Goal: Transaction & Acquisition: Purchase product/service

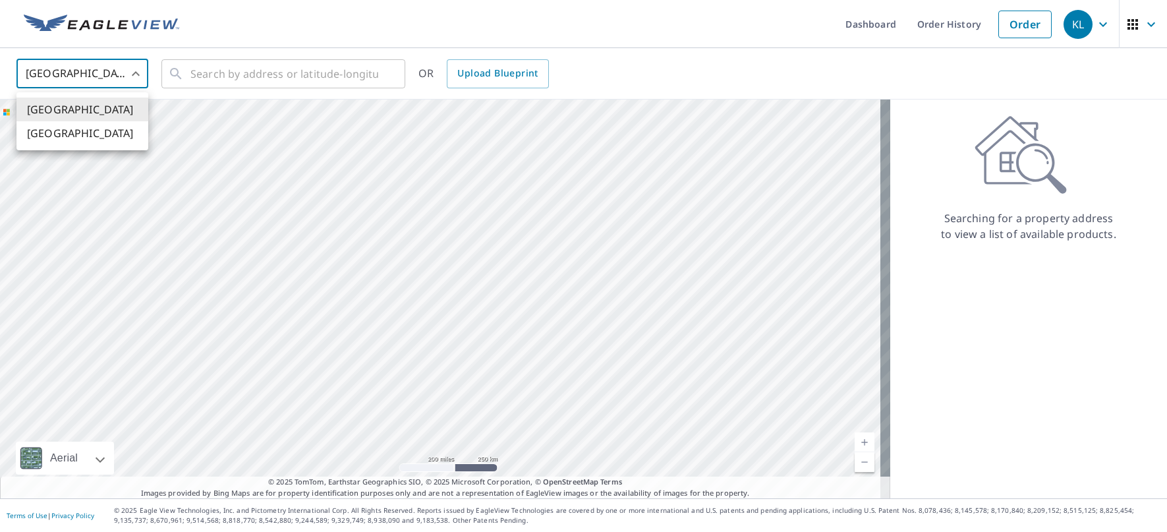
click at [135, 72] on body "KL KL Dashboard Order History Order KL [GEOGRAPHIC_DATA] US ​ ​ OR Upload Bluep…" at bounding box center [583, 266] width 1167 height 532
click at [52, 136] on li "[GEOGRAPHIC_DATA]" at bounding box center [82, 133] width 132 height 24
type input "CA"
click at [204, 76] on input "text" at bounding box center [284, 73] width 188 height 37
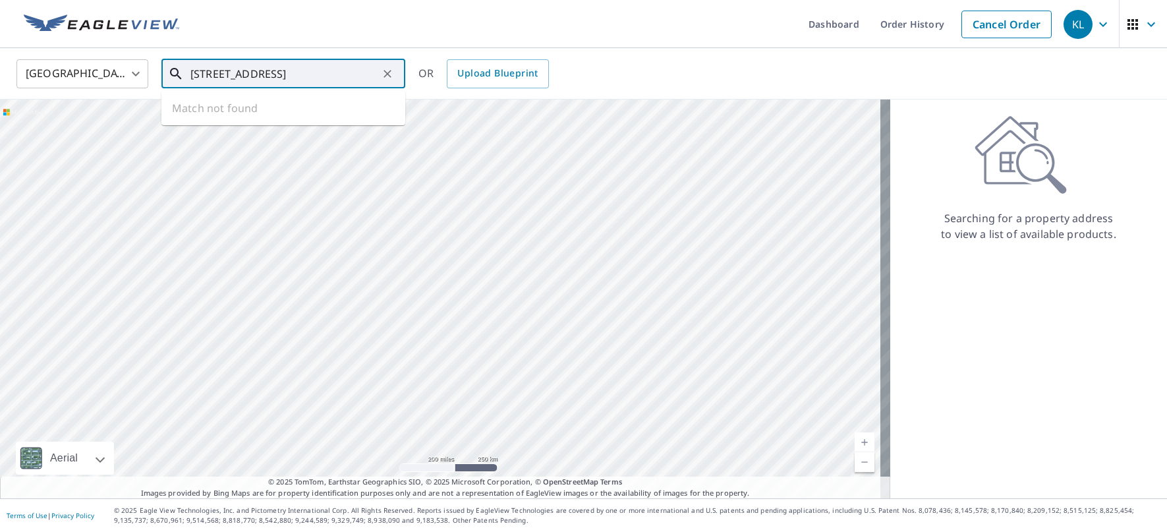
type input "[STREET_ADDRESS]"
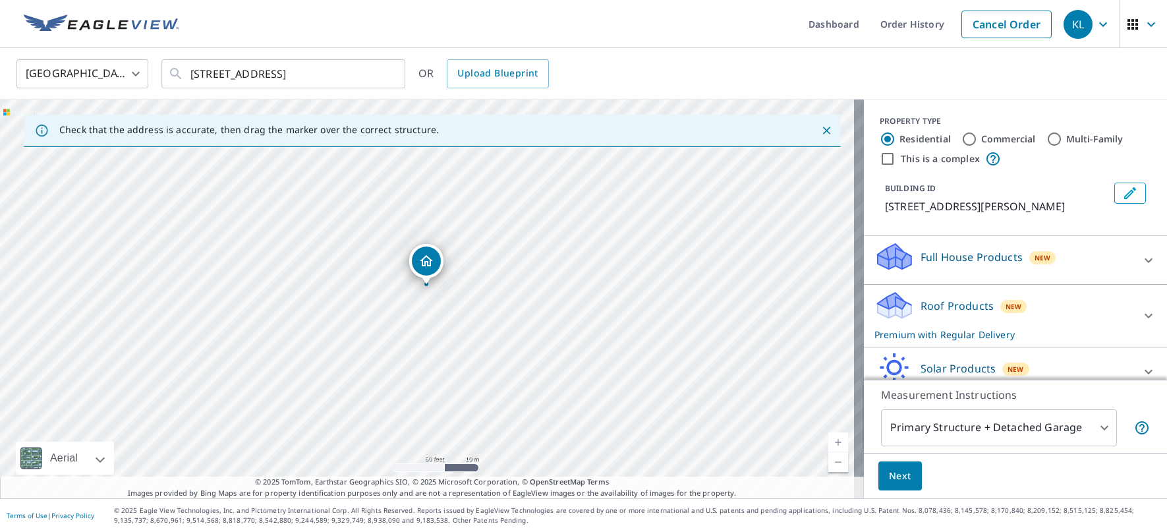
drag, startPoint x: 439, startPoint y: 261, endPoint x: 430, endPoint y: 260, distance: 10.0
click at [889, 474] on span "Next" at bounding box center [900, 476] width 22 height 16
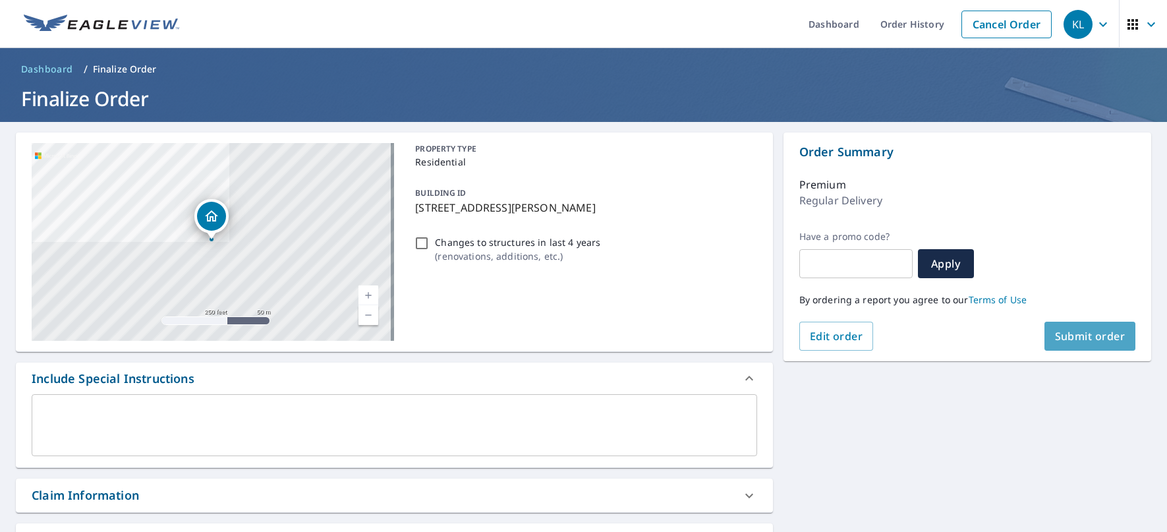
click at [1093, 333] on span "Submit order" at bounding box center [1090, 336] width 70 height 14
checkbox input "true"
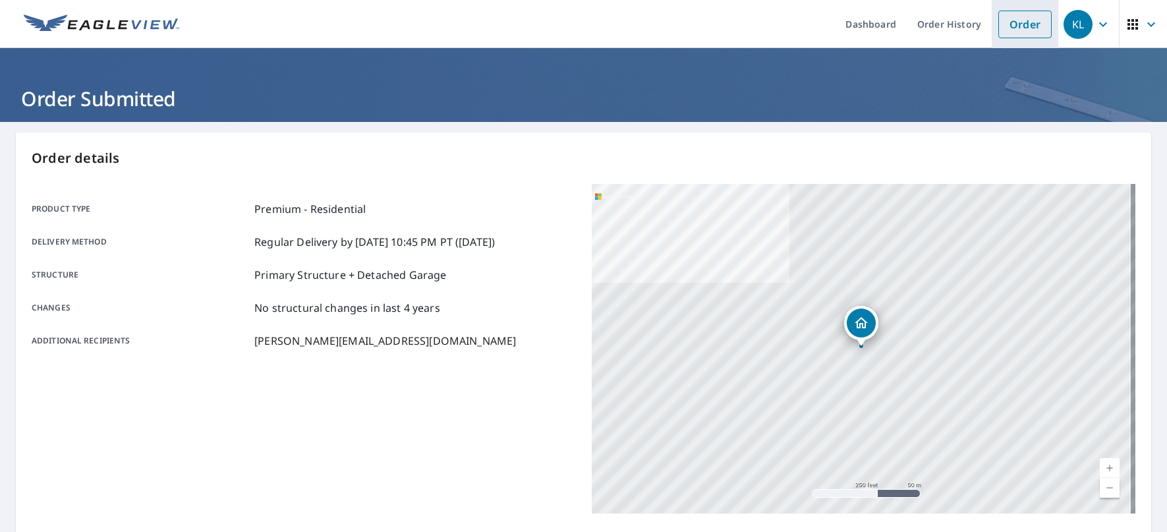
click at [1024, 28] on link "Order" at bounding box center [1024, 25] width 53 height 28
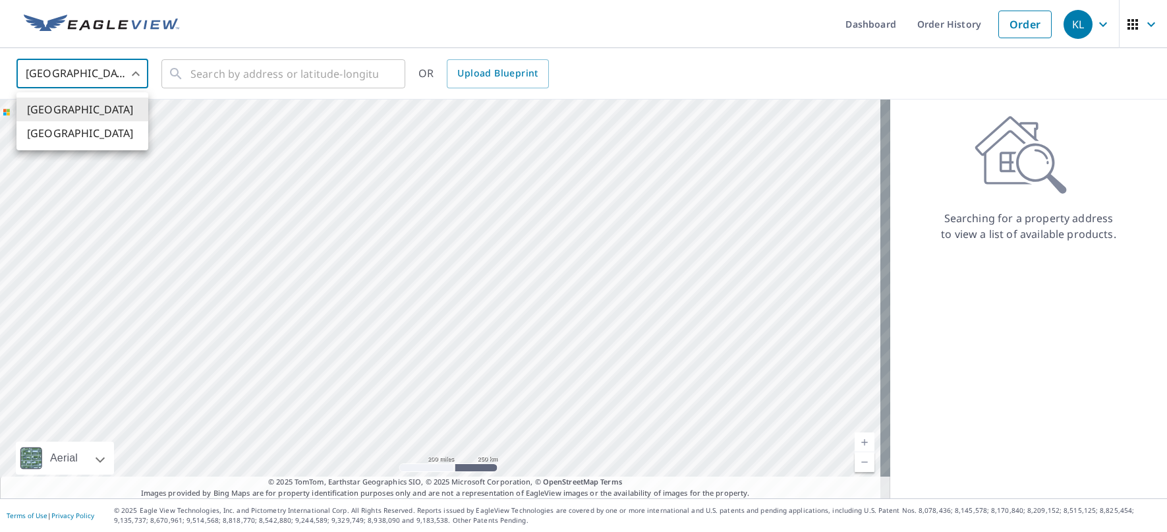
click at [138, 71] on body "KL KL Dashboard Order History Order KL [GEOGRAPHIC_DATA] US ​ ​ OR Upload Bluep…" at bounding box center [583, 266] width 1167 height 532
click at [57, 130] on li "[GEOGRAPHIC_DATA]" at bounding box center [82, 133] width 132 height 24
type input "CA"
click at [221, 73] on input "text" at bounding box center [284, 73] width 188 height 37
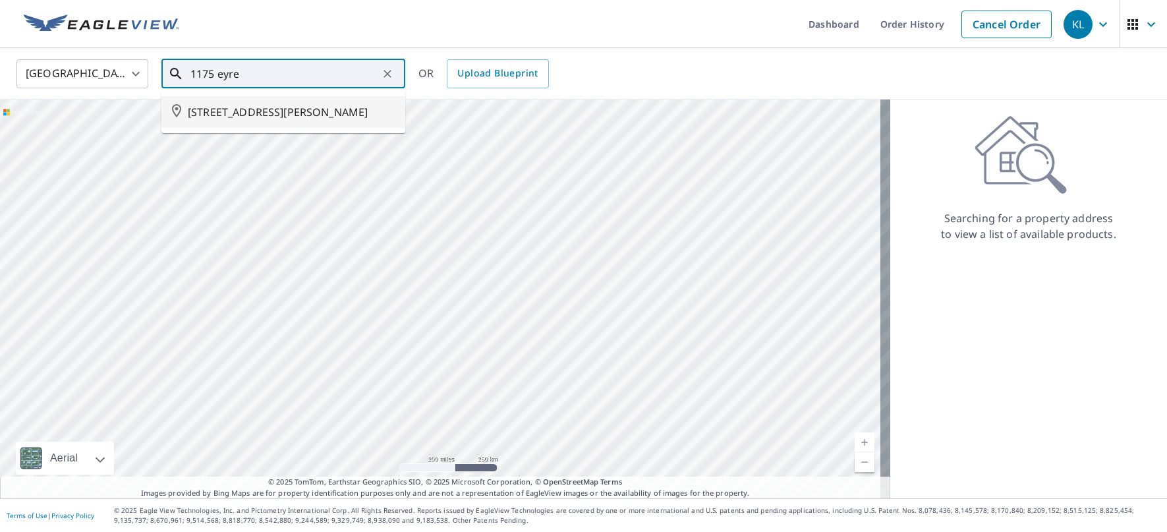
click at [258, 112] on span "[STREET_ADDRESS][PERSON_NAME]" at bounding box center [291, 112] width 207 height 16
type input "[STREET_ADDRESS][PERSON_NAME]"
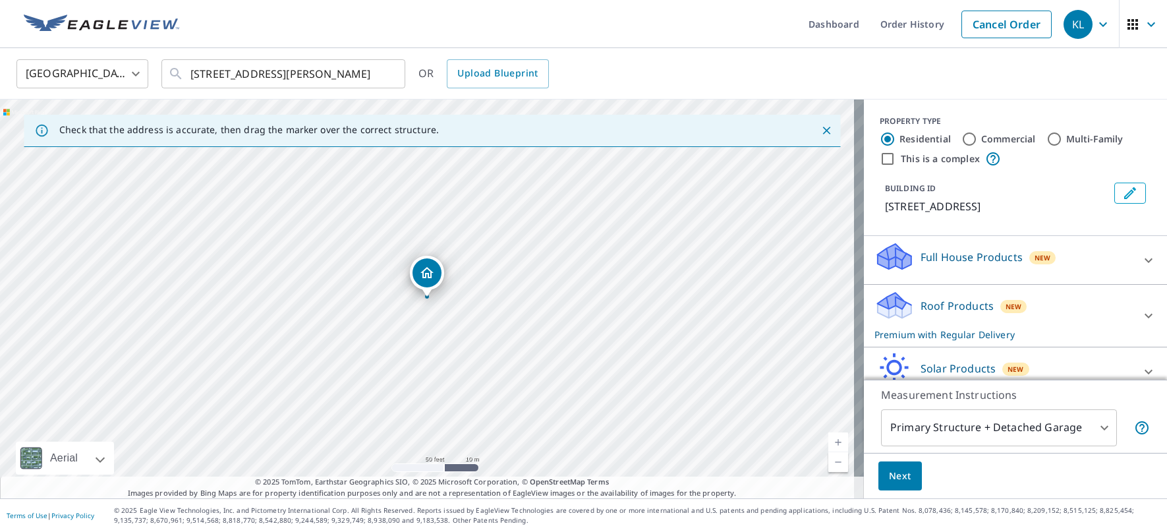
click at [908, 473] on button "Next" at bounding box center [899, 476] width 43 height 30
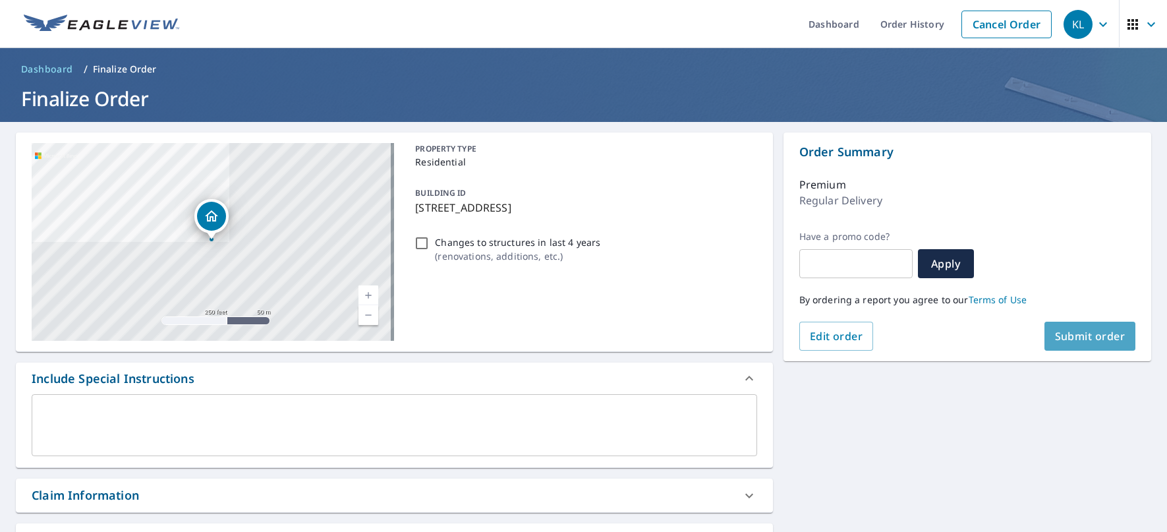
click at [1085, 341] on span "Submit order" at bounding box center [1090, 336] width 70 height 14
checkbox input "true"
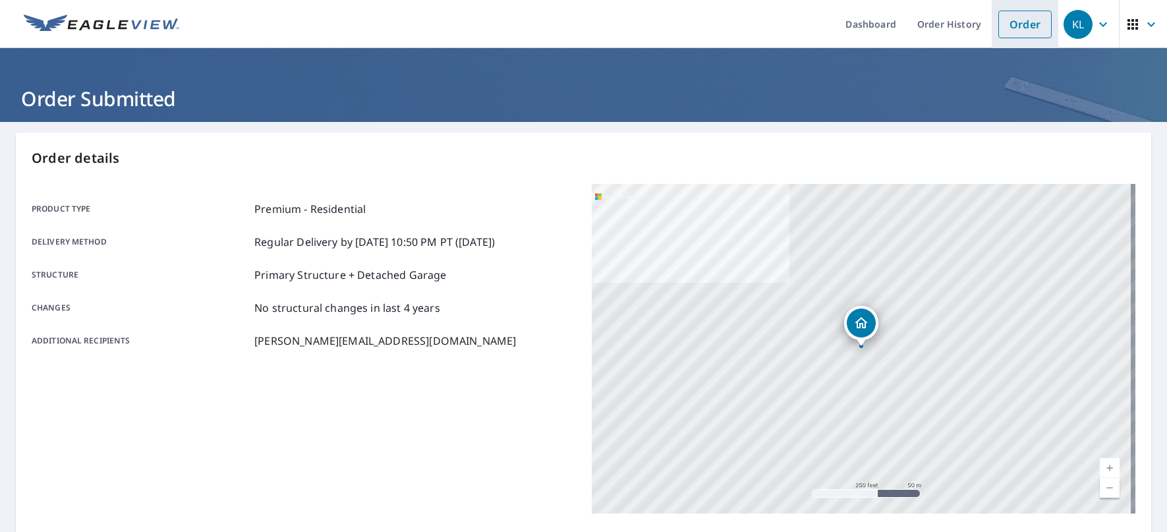
click at [1011, 23] on link "Order" at bounding box center [1024, 25] width 53 height 28
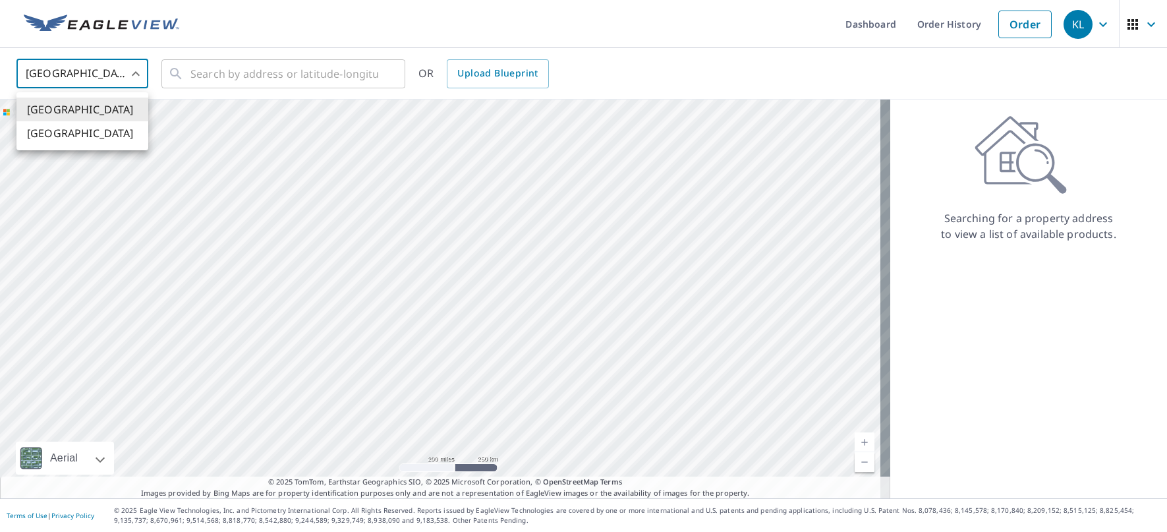
click at [141, 71] on body "KL KL Dashboard Order History Order KL [GEOGRAPHIC_DATA] US ​ ​ OR Upload Bluep…" at bounding box center [583, 266] width 1167 height 532
click at [44, 130] on li "[GEOGRAPHIC_DATA]" at bounding box center [82, 133] width 132 height 24
type input "CA"
click at [229, 63] on input "text" at bounding box center [284, 73] width 188 height 37
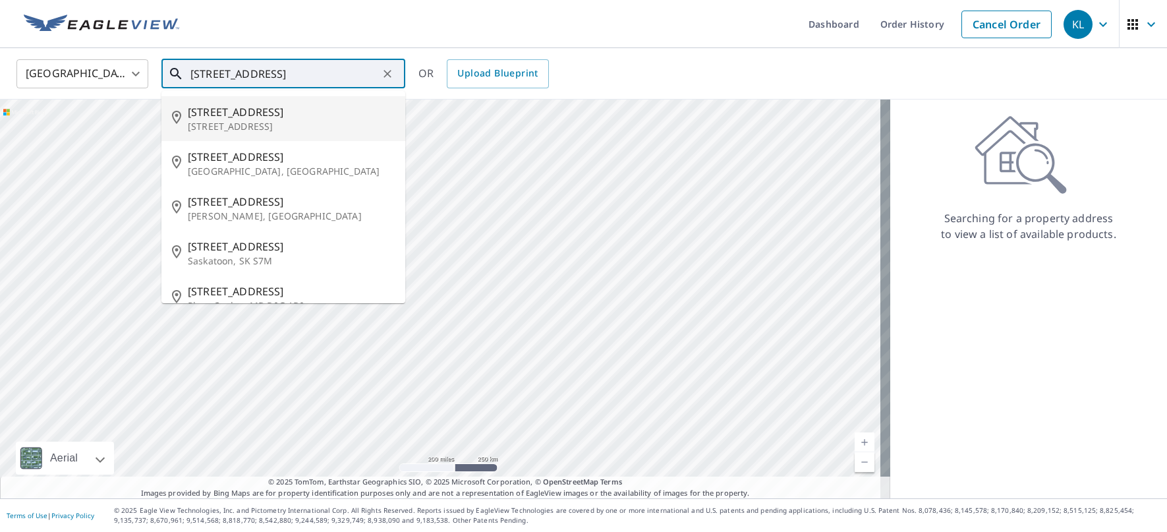
click at [239, 125] on p "[STREET_ADDRESS]" at bounding box center [291, 126] width 207 height 13
type input "[STREET_ADDRESS]"
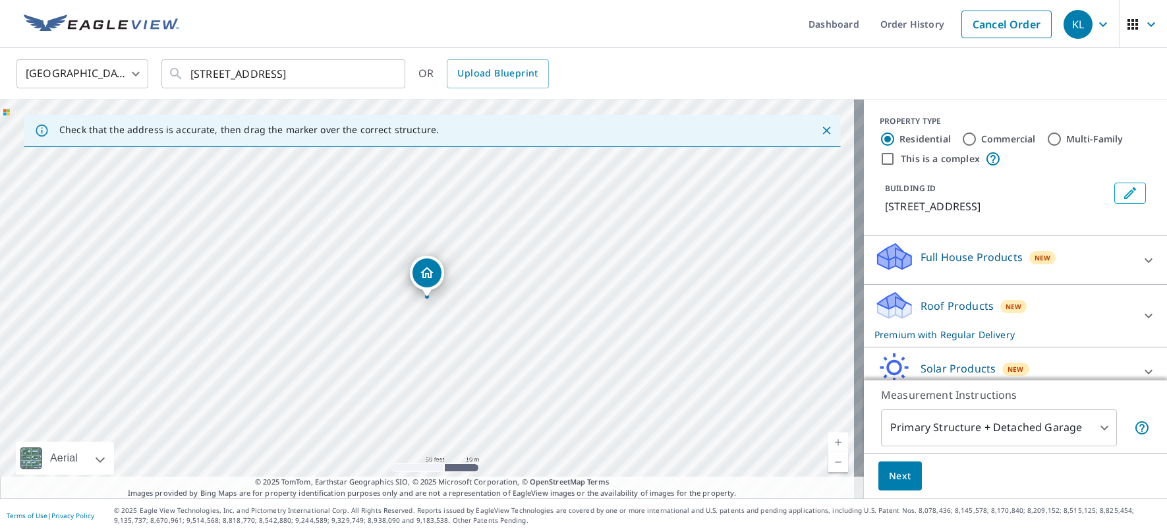
drag, startPoint x: 387, startPoint y: 192, endPoint x: 358, endPoint y: 275, distance: 87.1
drag, startPoint x: 501, startPoint y: 277, endPoint x: 700, endPoint y: 397, distance: 232.3
drag, startPoint x: 412, startPoint y: 296, endPoint x: 424, endPoint y: 308, distance: 16.8
click at [893, 473] on span "Next" at bounding box center [900, 476] width 22 height 16
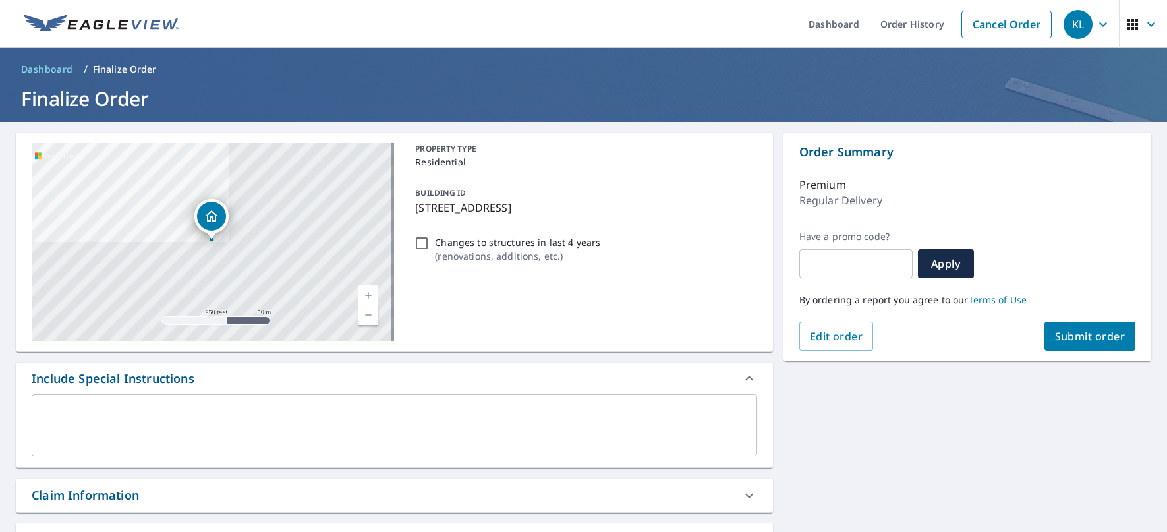
click at [63, 408] on textarea at bounding box center [394, 425] width 707 height 38
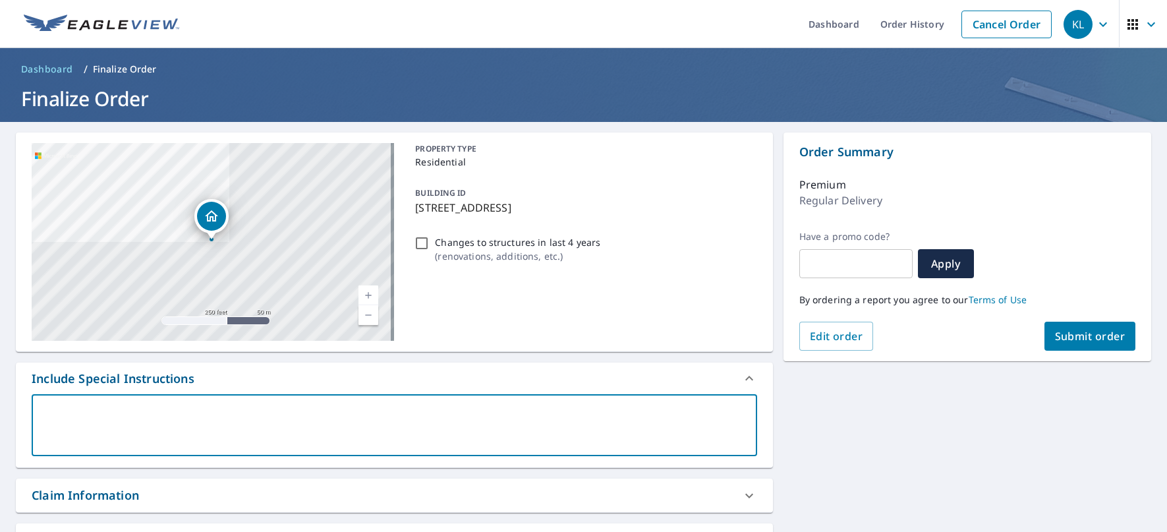
type textarea "O"
type textarea "x"
checkbox input "true"
type textarea "On"
type textarea "x"
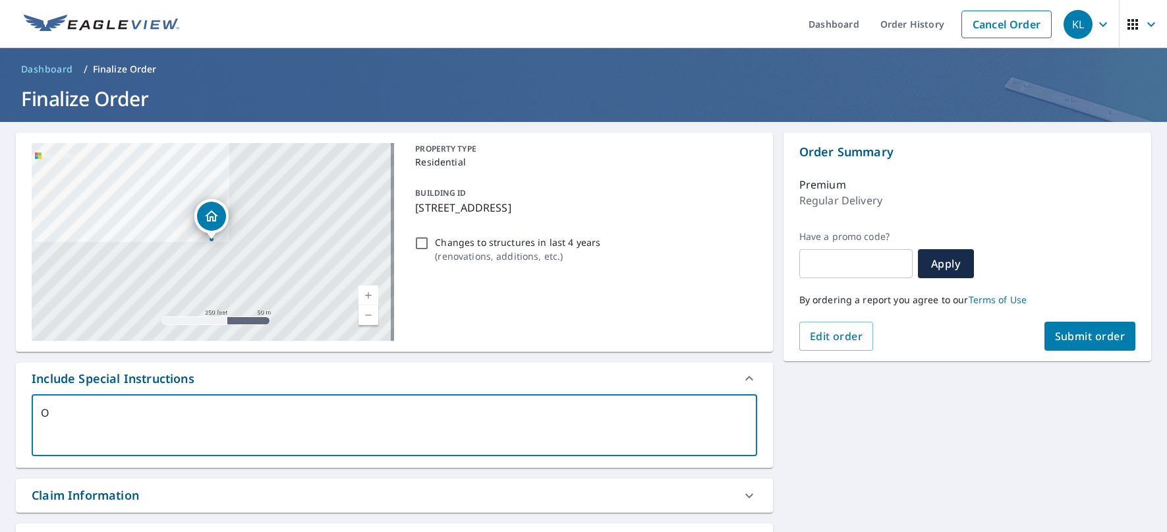
checkbox input "true"
type textarea "One"
type textarea "x"
checkbox input "true"
type textarea "One"
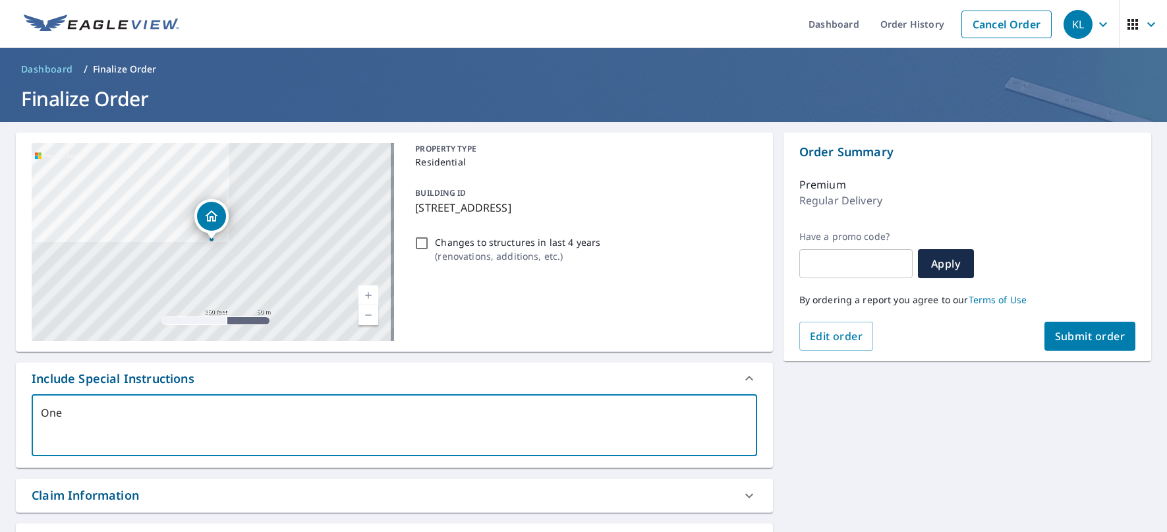
type textarea "x"
checkbox input "true"
type textarea "One b"
type textarea "x"
checkbox input "true"
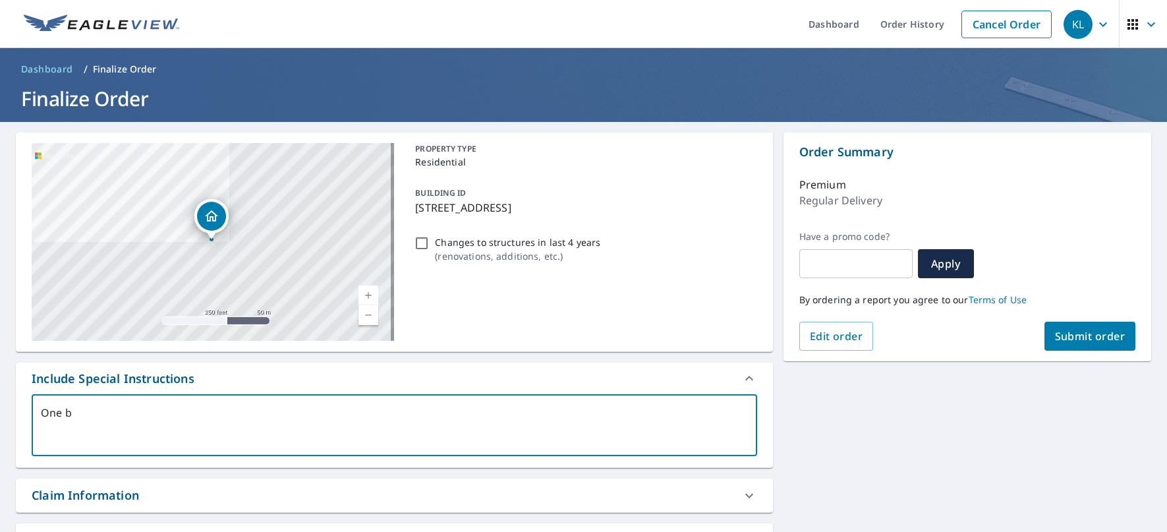
type textarea "One bu"
type textarea "x"
checkbox input "true"
type textarea "One [PERSON_NAME]"
type textarea "x"
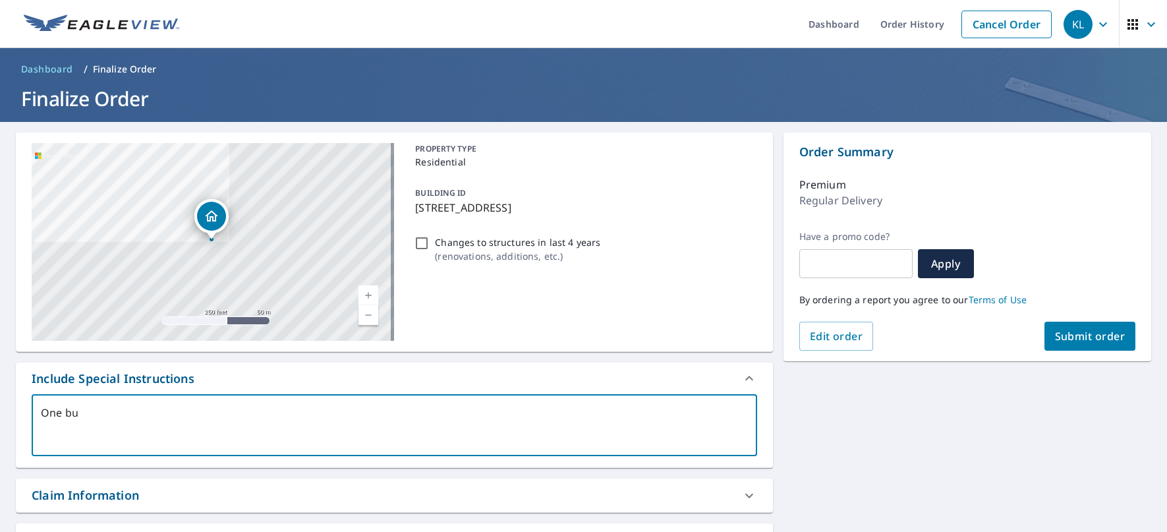
checkbox input "true"
type textarea "One buil"
type textarea "x"
checkbox input "true"
type textarea "One build"
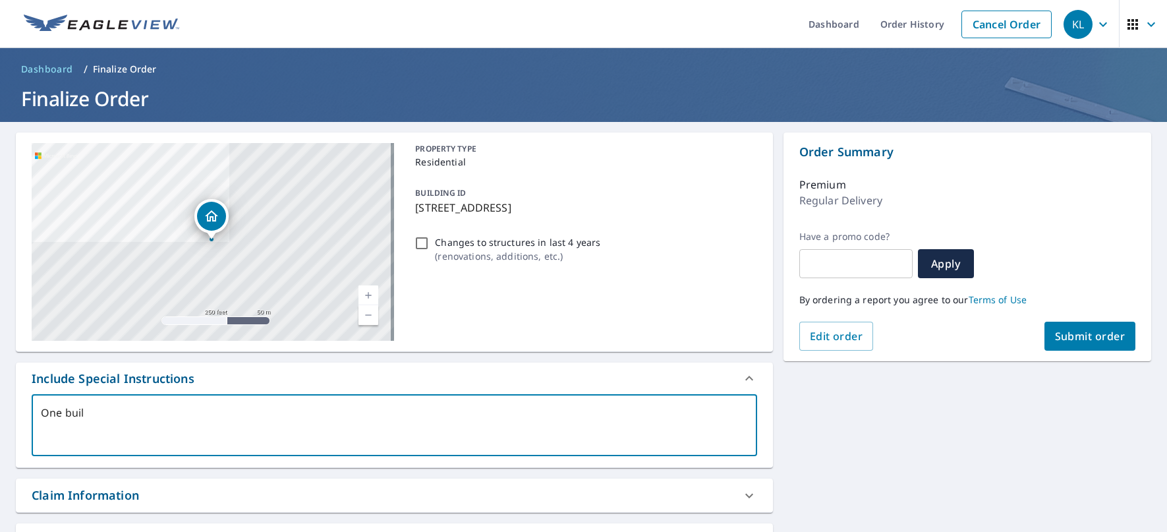
type textarea "x"
checkbox input "true"
type textarea "One buildi"
type textarea "x"
checkbox input "true"
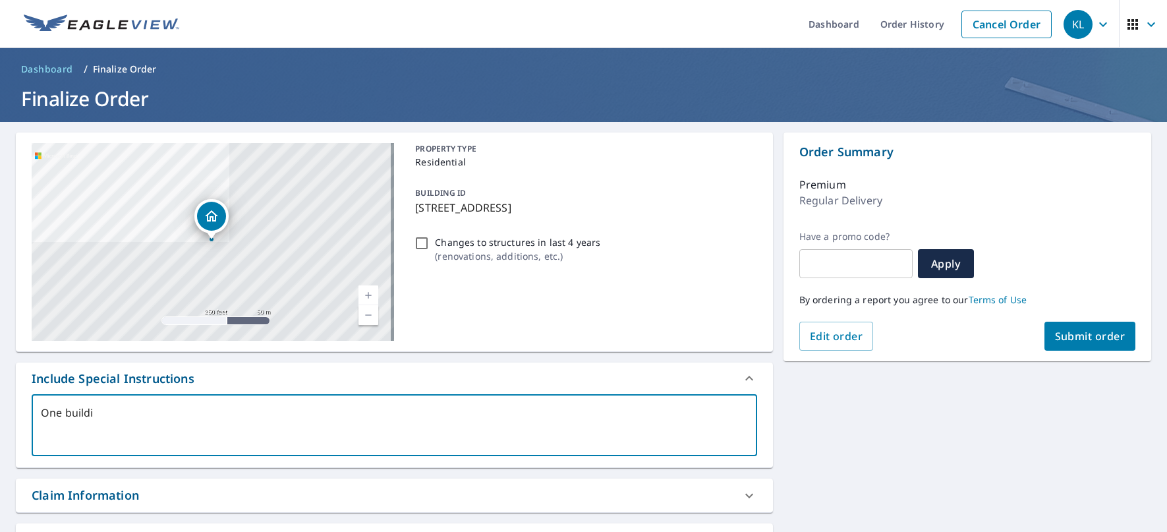
type textarea "One buildin"
type textarea "x"
checkbox input "true"
type textarea "One building"
type textarea "x"
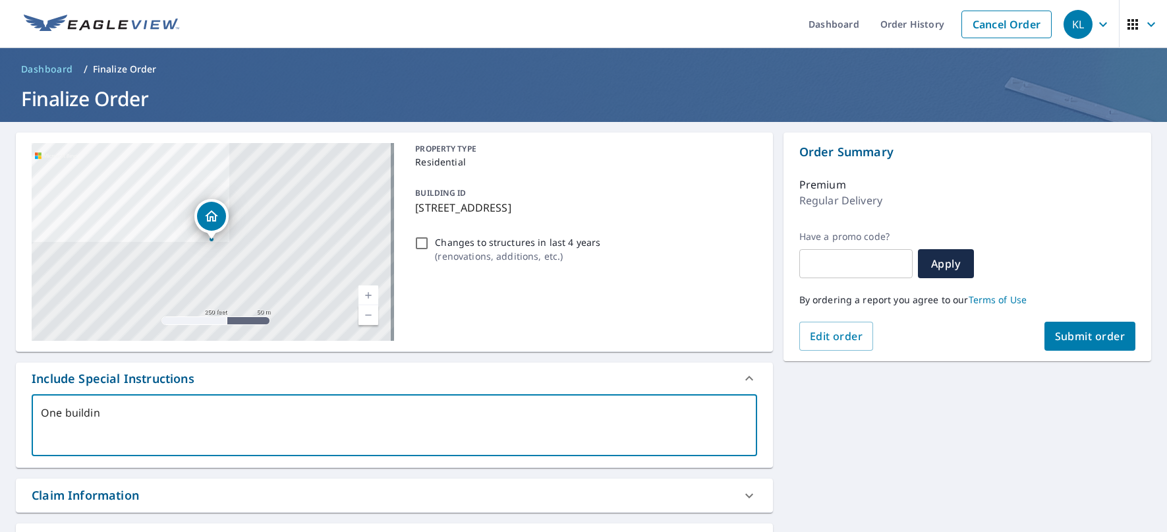
checkbox input "true"
type textarea "One building"
type textarea "x"
checkbox input "true"
type textarea "One building r"
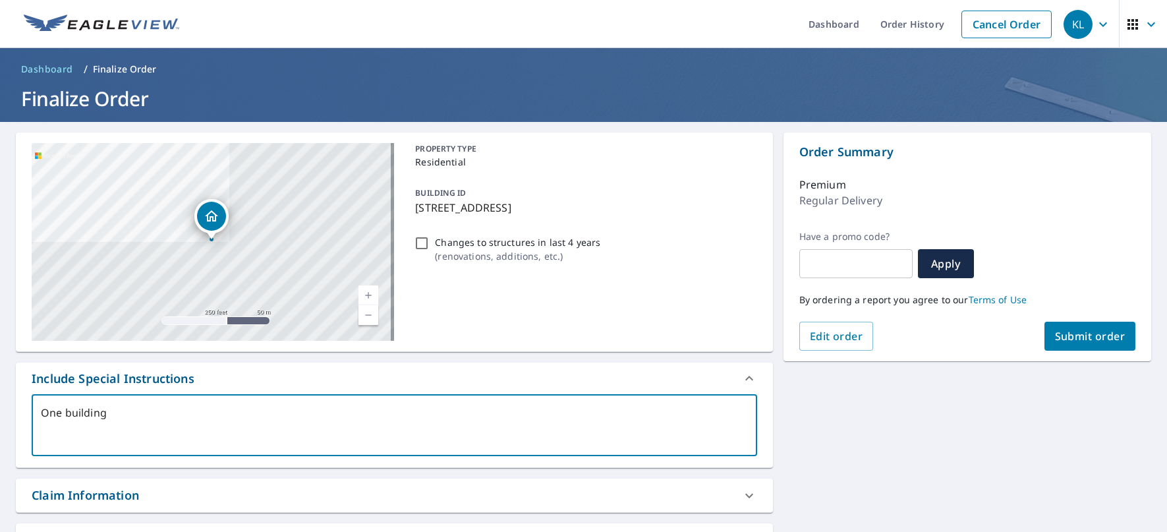
type textarea "x"
checkbox input "true"
type textarea "One building ro"
type textarea "x"
checkbox input "true"
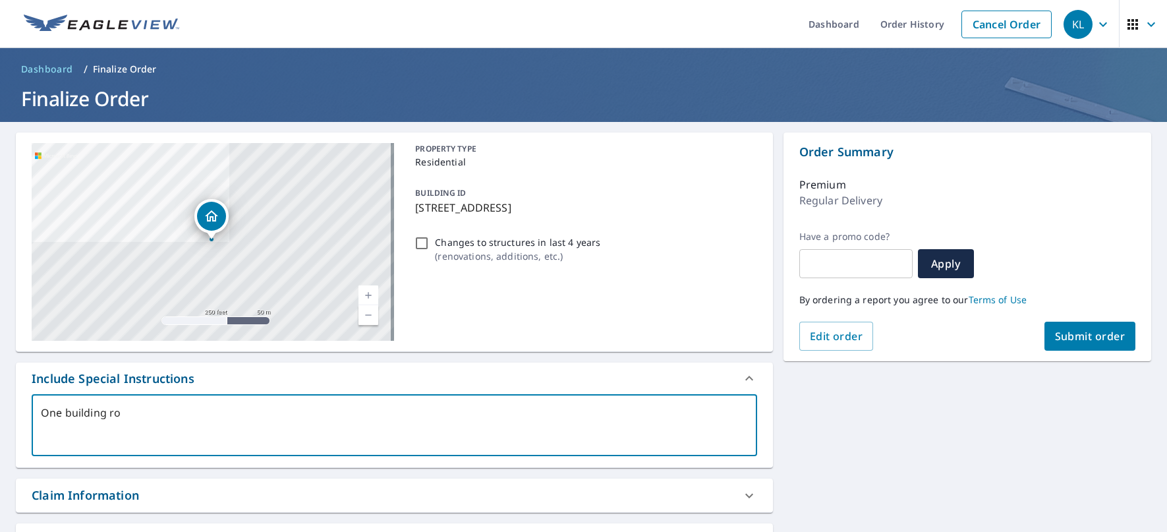
type textarea "One building roo"
type textarea "x"
checkbox input "true"
type textarea "One building roof"
type textarea "x"
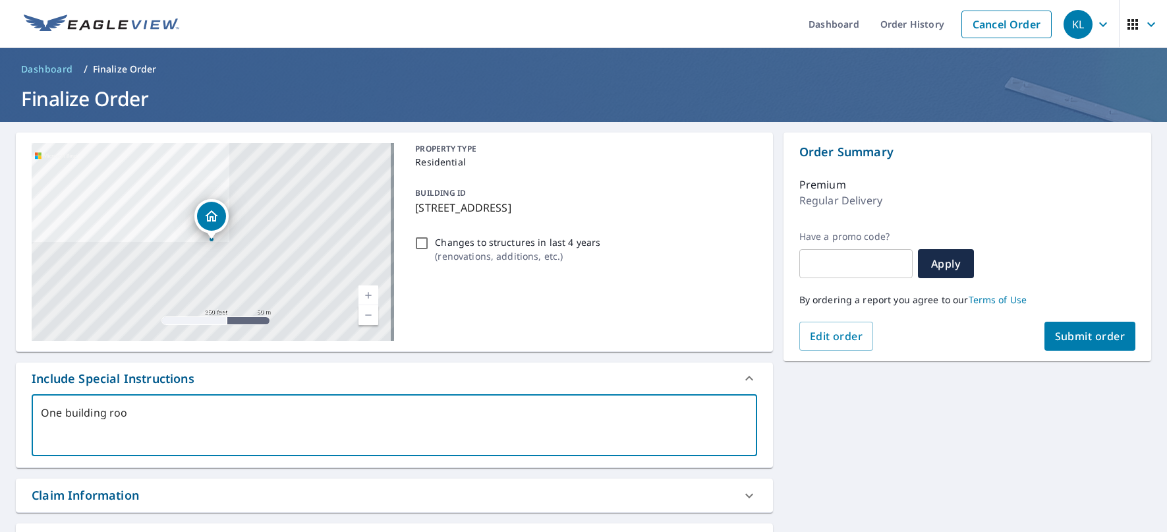
checkbox input "true"
type textarea "One building roof"
type textarea "x"
checkbox input "true"
type textarea "One building roof z"
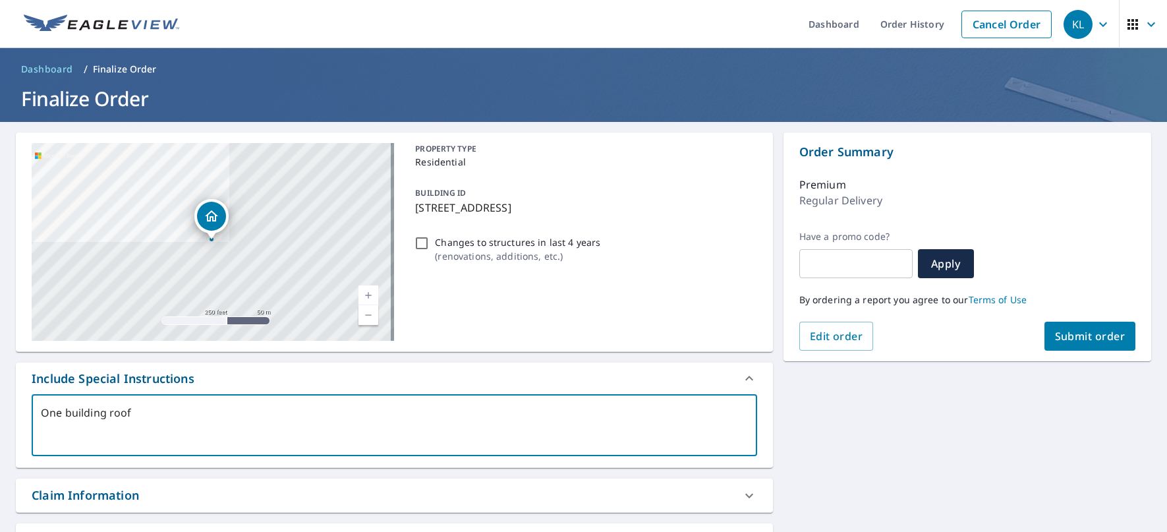
type textarea "x"
checkbox input "true"
type textarea "One building roof zoz"
type textarea "x"
checkbox input "true"
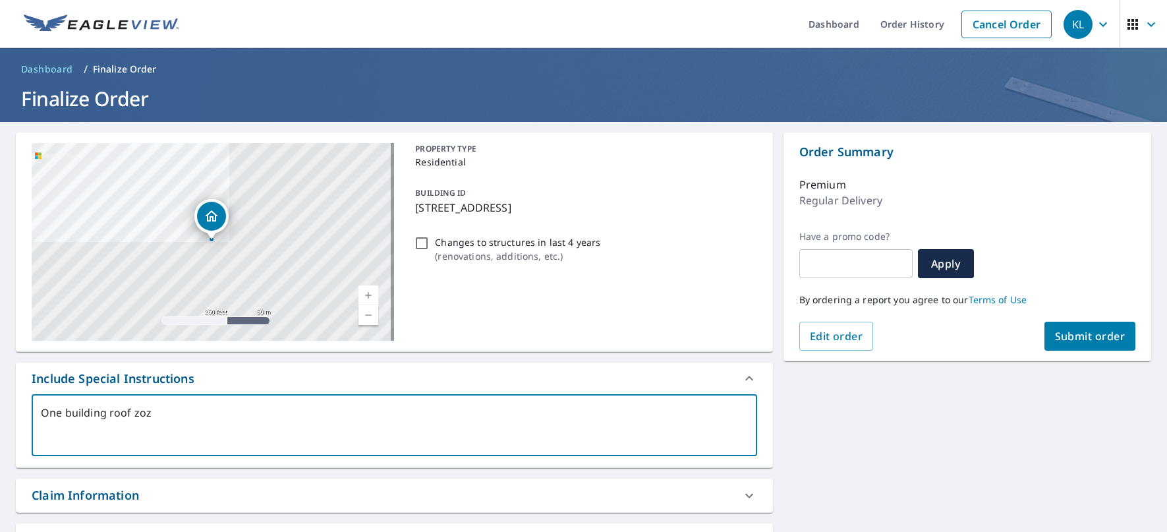
type textarea "One building roof zozn"
type textarea "x"
checkbox input "true"
type textarea "One building roof zozne"
type textarea "x"
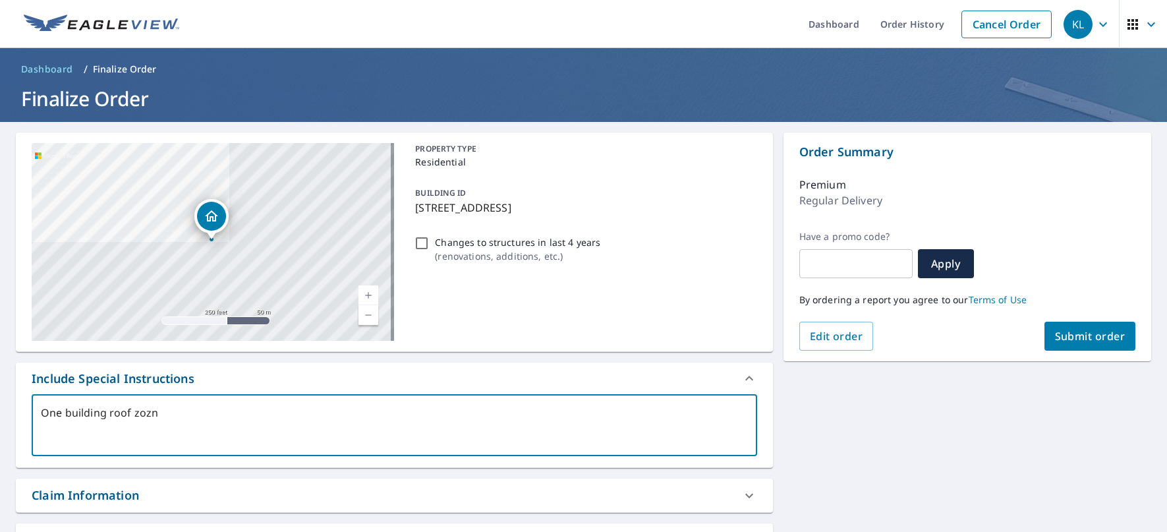
checkbox input "true"
type textarea "One building roof zozne"
type textarea "x"
checkbox input "true"
type textarea "One building roof zozne u"
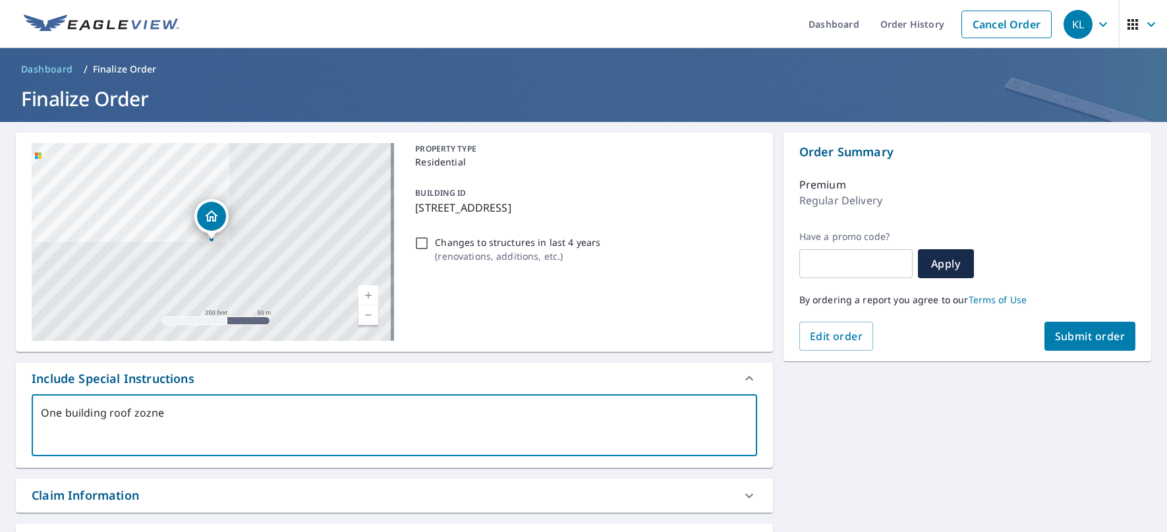
type textarea "x"
checkbox input "true"
type textarea "One building roof zozne un"
type textarea "x"
checkbox input "true"
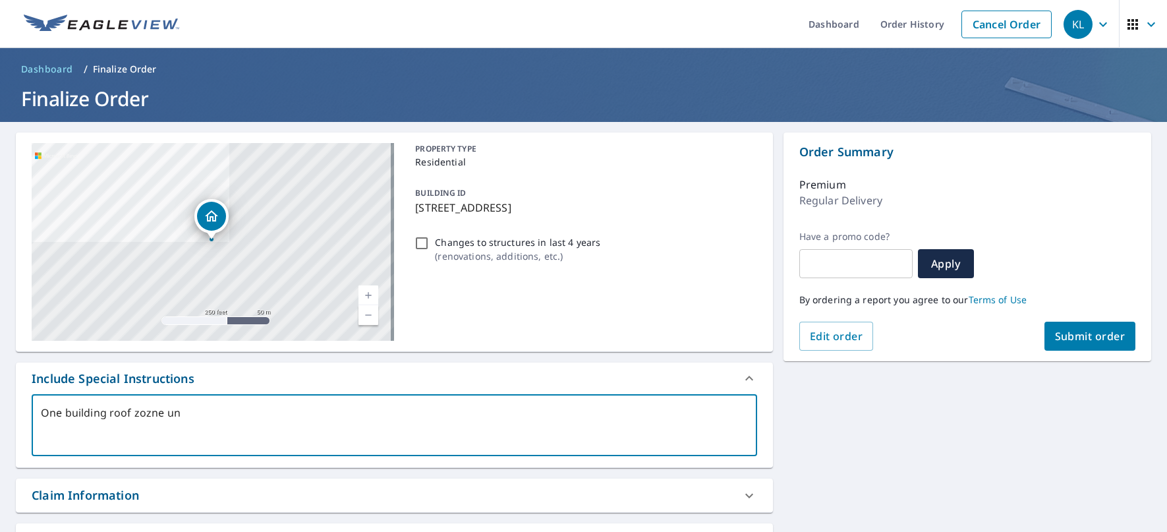
type textarea "One building roof zozne und"
type textarea "x"
checkbox input "true"
type textarea "One building roof zozne unde"
type textarea "x"
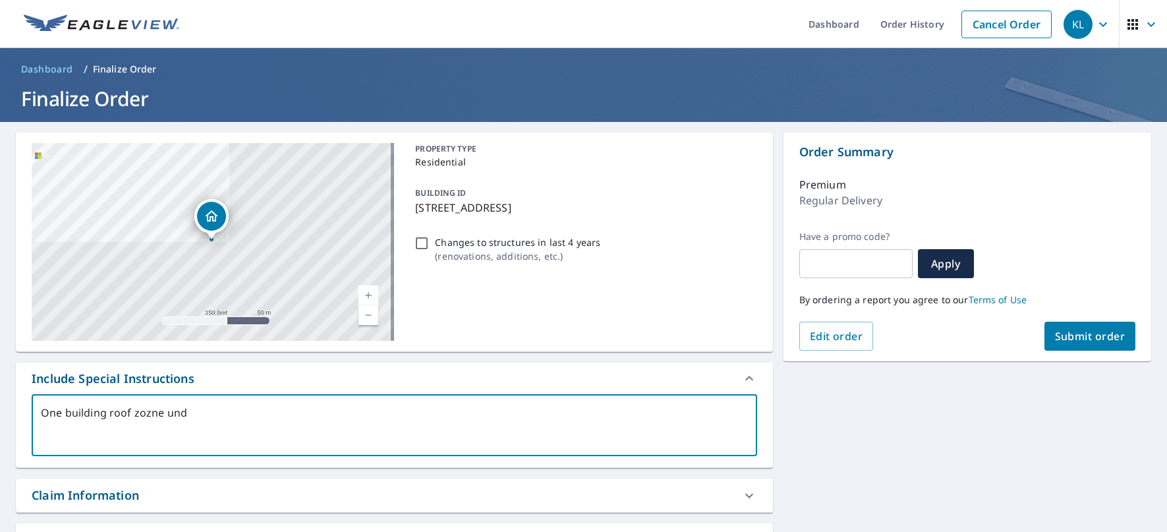
checkbox input "true"
type textarea "One building roof zozne under"
type textarea "x"
checkbox input "true"
type textarea "One building roof zozne under"
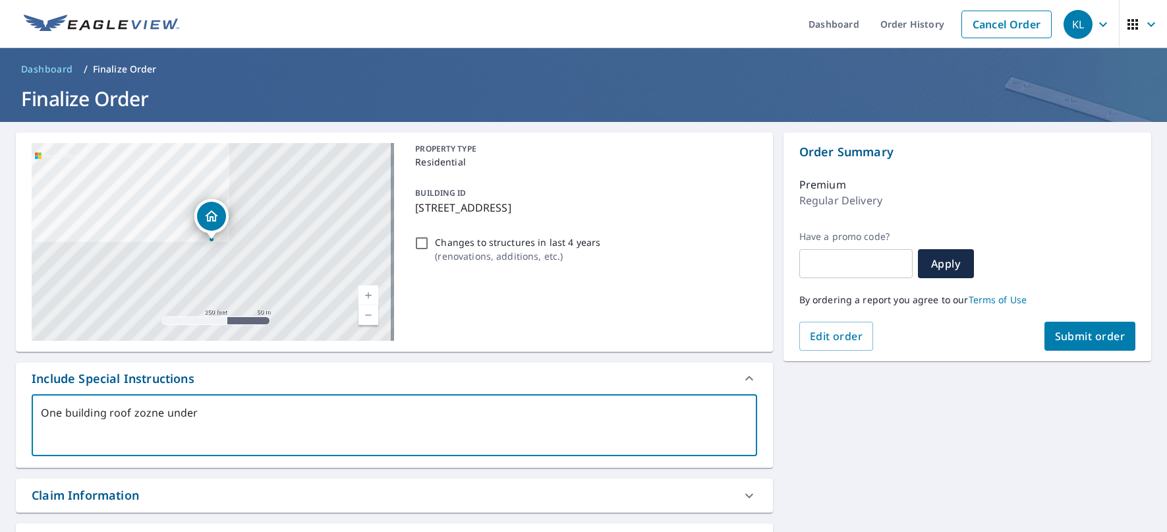
type textarea "x"
checkbox input "true"
type textarea "One building roof zozne under I"
type textarea "x"
checkbox input "true"
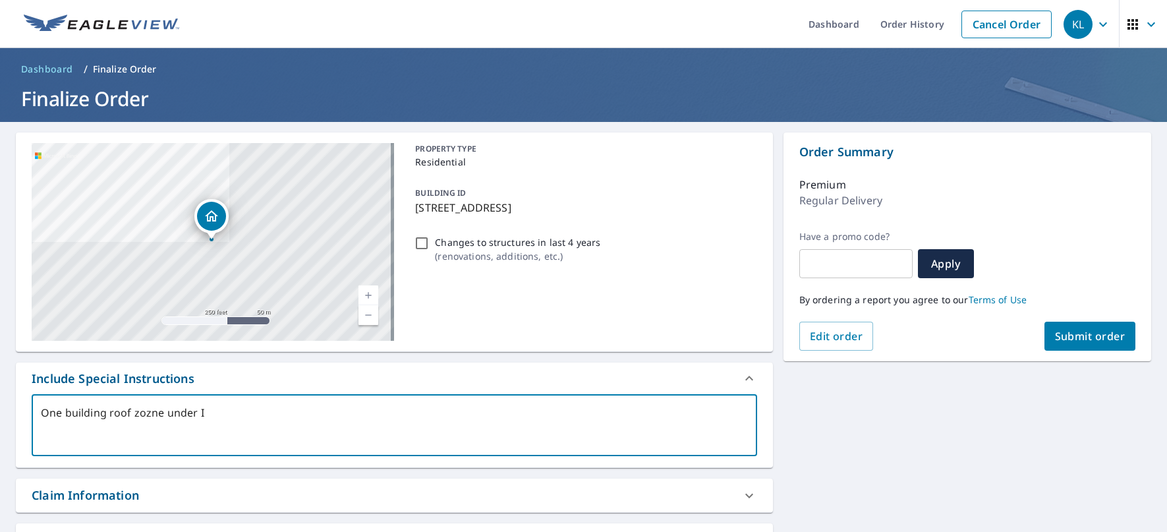
type textarea "One building roof zozne under Ic"
type textarea "x"
checkbox input "true"
type textarea "One building roof zozne under Ico"
type textarea "x"
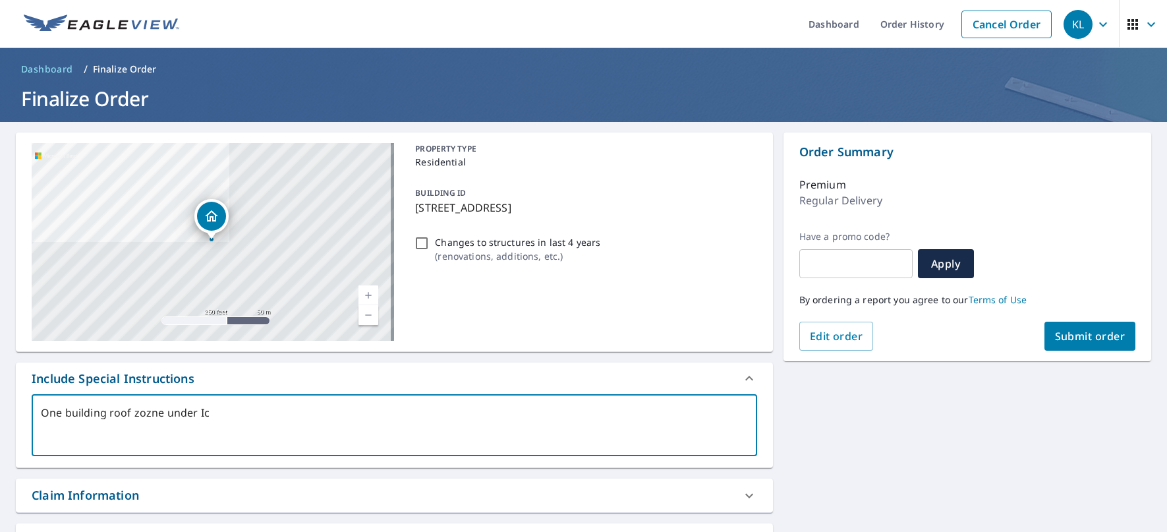
checkbox input "true"
type textarea "One building roof zozne under Icon"
type textarea "x"
checkbox input "true"
click at [149, 411] on textarea "One building roof zozne under Icon" at bounding box center [394, 425] width 707 height 38
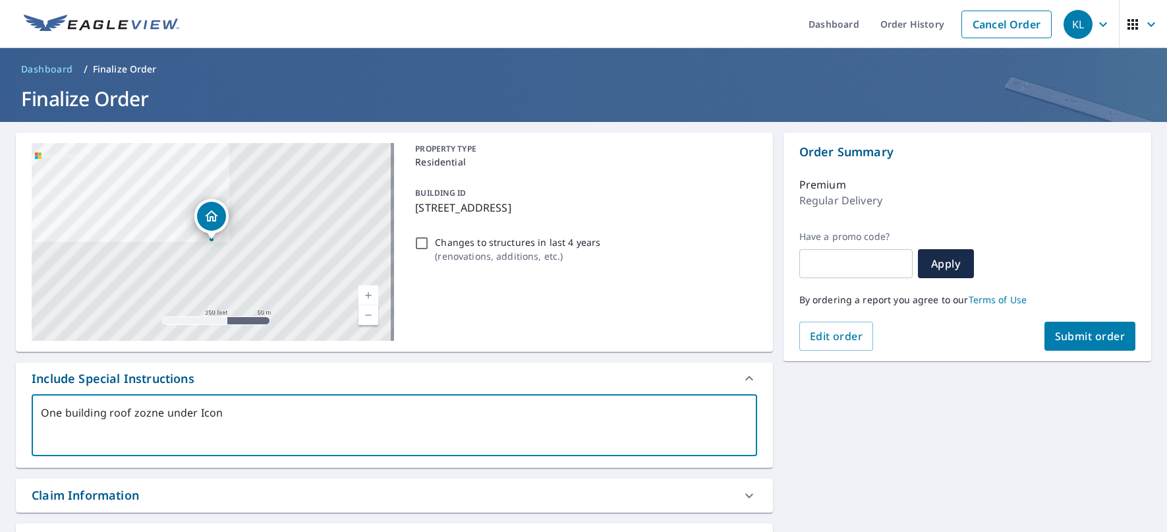
type textarea "One building roof zone under Icon"
type textarea "x"
checkbox input "true"
type textarea "One building roof zone under Icon"
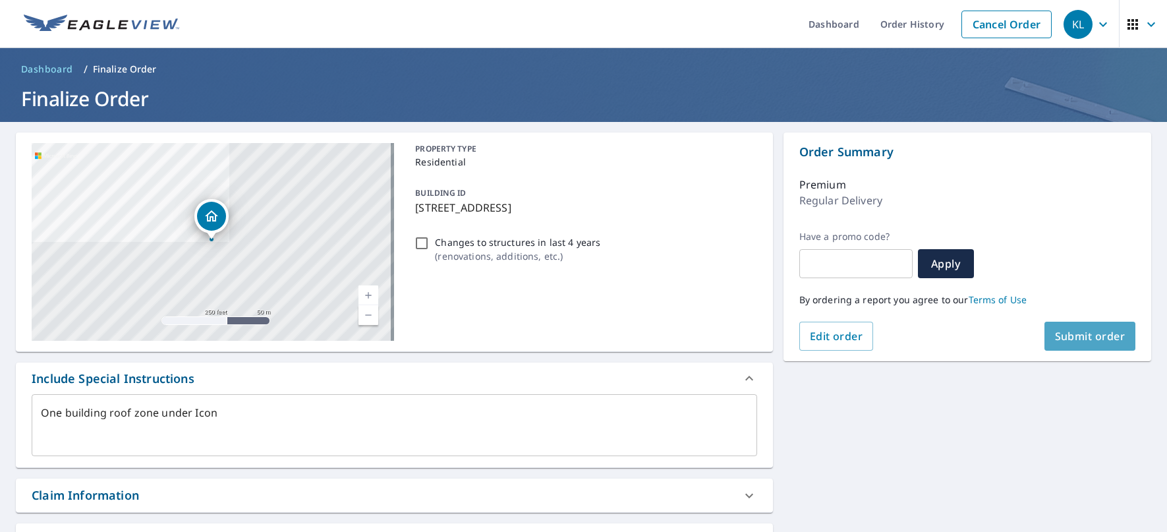
click at [1099, 330] on span "Submit order" at bounding box center [1090, 336] width 70 height 14
type textarea "x"
checkbox input "true"
